Goal: Check status: Check status

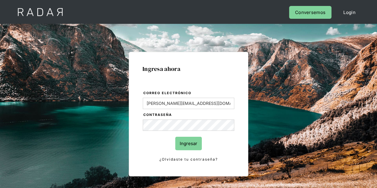
click at [192, 144] on input "Ingresar" at bounding box center [188, 143] width 27 height 13
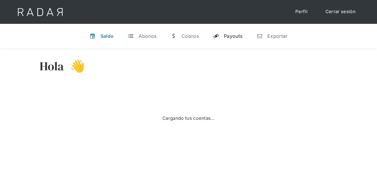
select select "prontopaga"
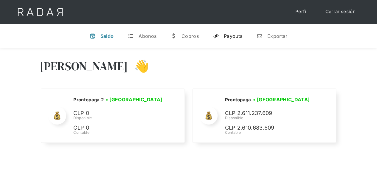
click at [232, 36] on div "Payouts" at bounding box center [233, 36] width 18 height 6
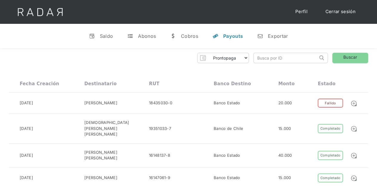
click at [262, 55] on input "search" at bounding box center [286, 58] width 64 height 10
paste input "ed638ad6-6683-4f89-ae07-2fc513f46bd4"
click at [345, 59] on link "Buscar" at bounding box center [350, 58] width 36 height 10
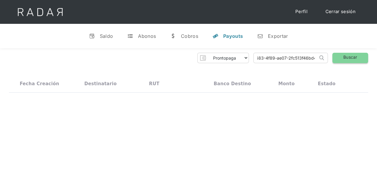
scroll to position [0, 0]
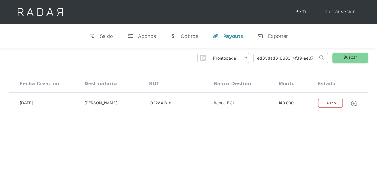
click at [277, 56] on input "ed638ad6-6683-4f89-ae07-2fc513f46bd4" at bounding box center [286, 58] width 64 height 10
paste input "1edb83a1-ed9c-42d1-b0b9-165ad0bbef8c"
click at [277, 56] on input "1edb83a1-ed9c-42d1-b0b9-165ad0bbef8c" at bounding box center [286, 58] width 64 height 10
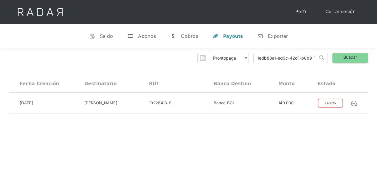
scroll to position [0, 26]
click at [354, 56] on link "Buscar" at bounding box center [350, 58] width 36 height 10
click at [301, 57] on input "1edb83a1-ed9c-42d1-b0b9-165ad0bbef8c" at bounding box center [286, 58] width 64 height 10
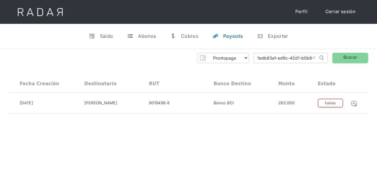
click at [301, 57] on input "1edb83a1-ed9c-42d1-b0b9-165ad0bbef8c" at bounding box center [286, 58] width 64 height 10
paste input "66e27a3-830f-44ef-8855-988e2194175e"
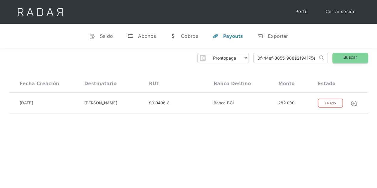
type input "166e27a3-830f-44ef-8855-988e2194175e"
click at [338, 58] on link "Buscar" at bounding box center [350, 58] width 36 height 10
